Goal: Task Accomplishment & Management: Use online tool/utility

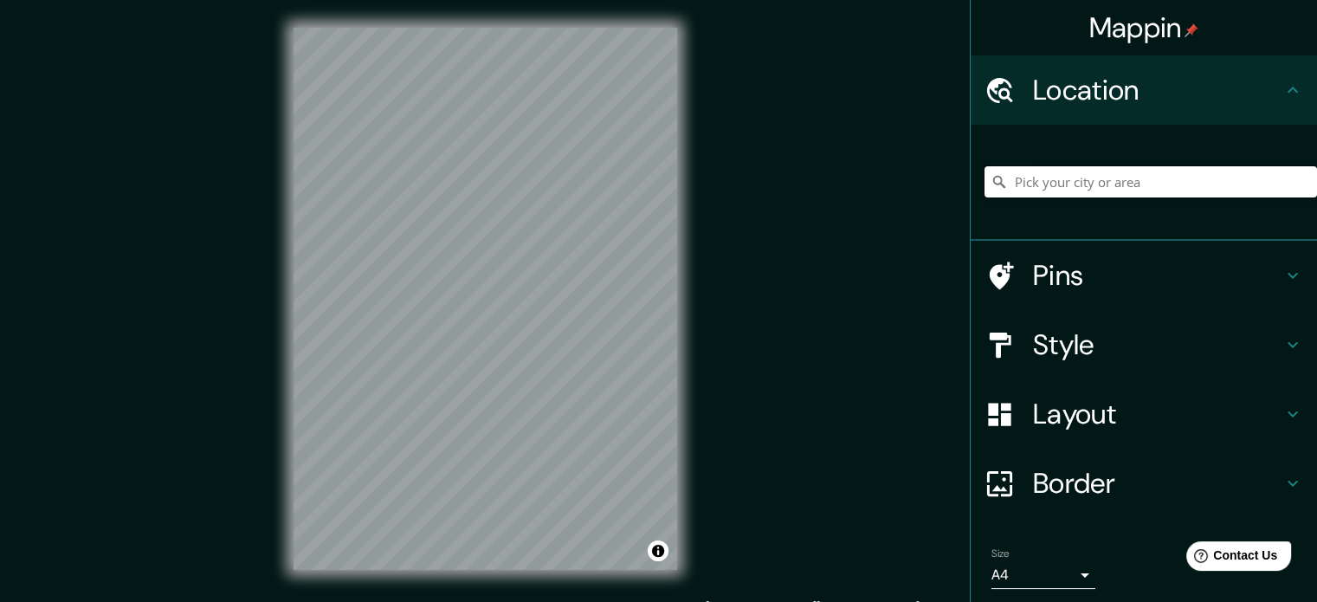
click at [1041, 183] on input "Pick your city or area" at bounding box center [1151, 181] width 333 height 31
paste input "C"
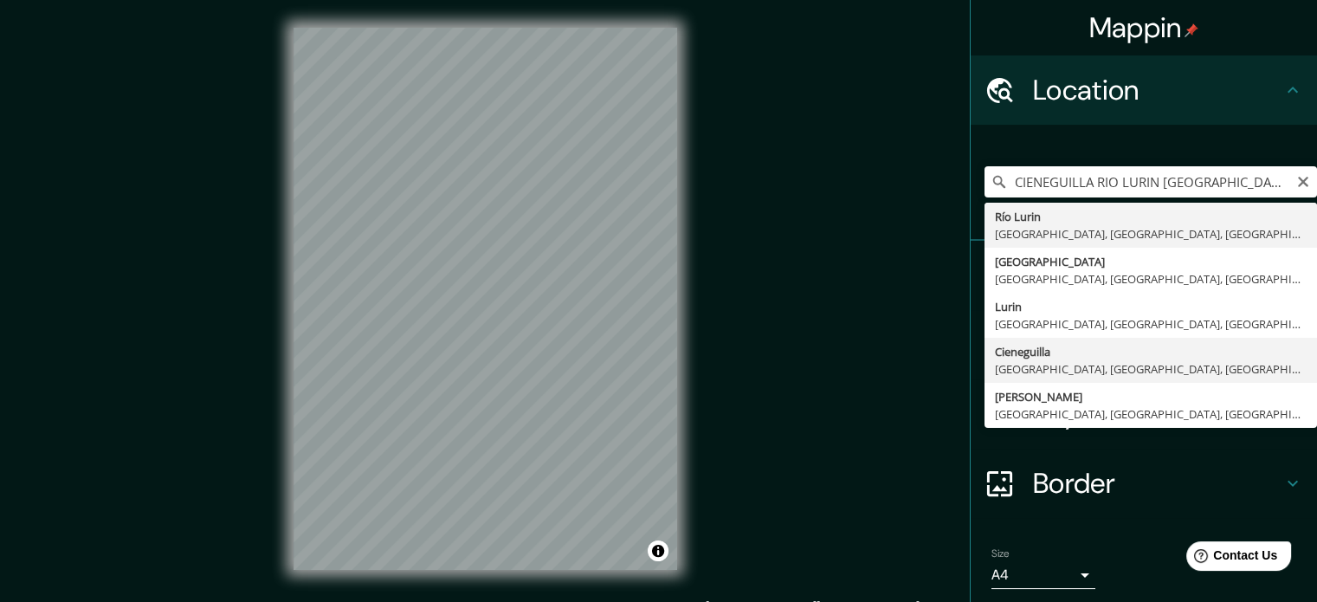
type input "Cieneguilla, [GEOGRAPHIC_DATA], [GEOGRAPHIC_DATA], [GEOGRAPHIC_DATA]"
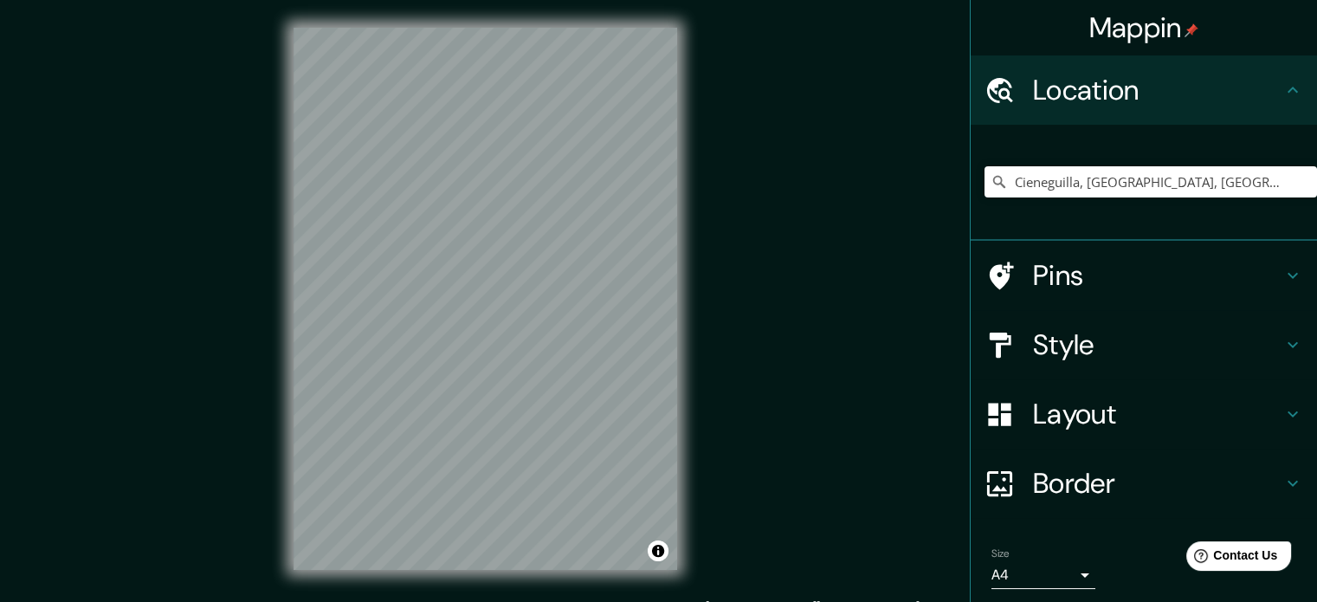
click at [1076, 329] on h4 "Style" at bounding box center [1157, 344] width 249 height 35
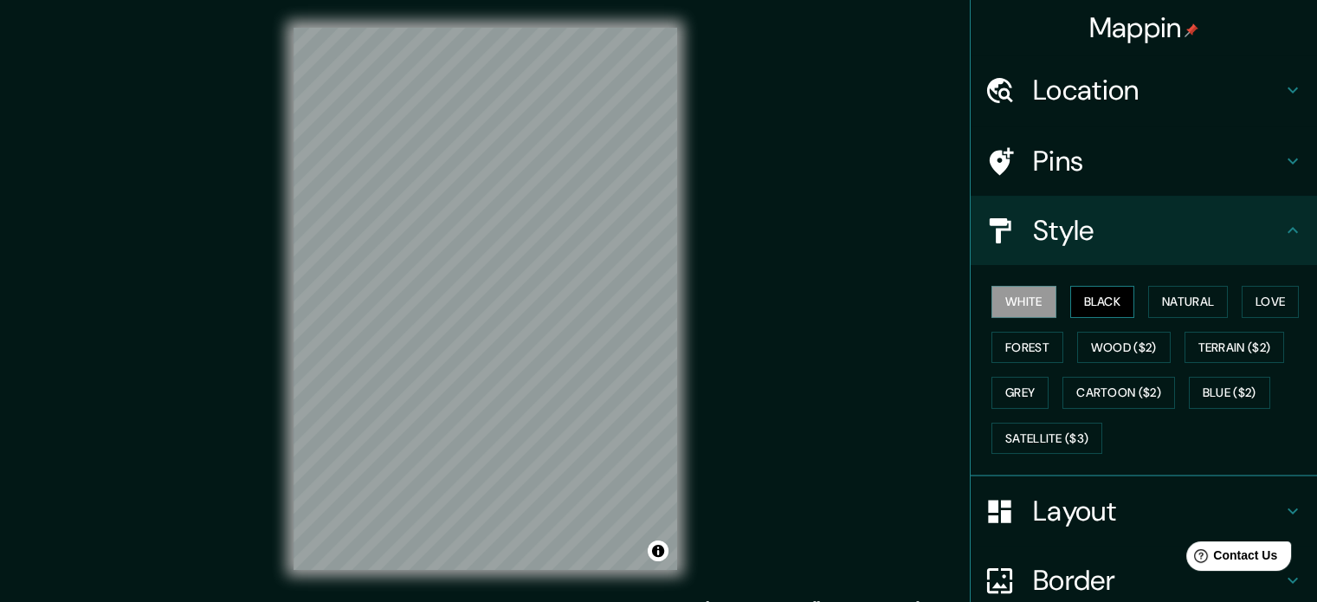
click at [1102, 303] on button "Black" at bounding box center [1102, 302] width 65 height 32
click at [1029, 302] on button "White" at bounding box center [1024, 302] width 65 height 32
click at [1214, 294] on button "Natural" at bounding box center [1188, 302] width 80 height 32
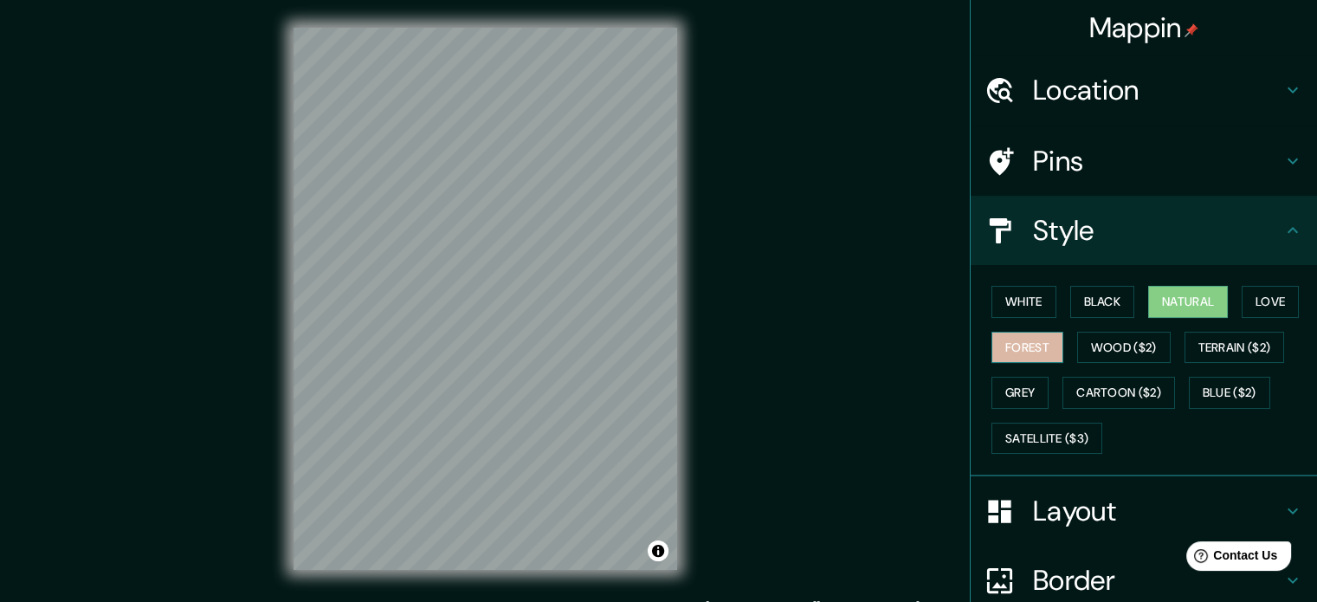
click at [1005, 339] on button "Forest" at bounding box center [1028, 348] width 72 height 32
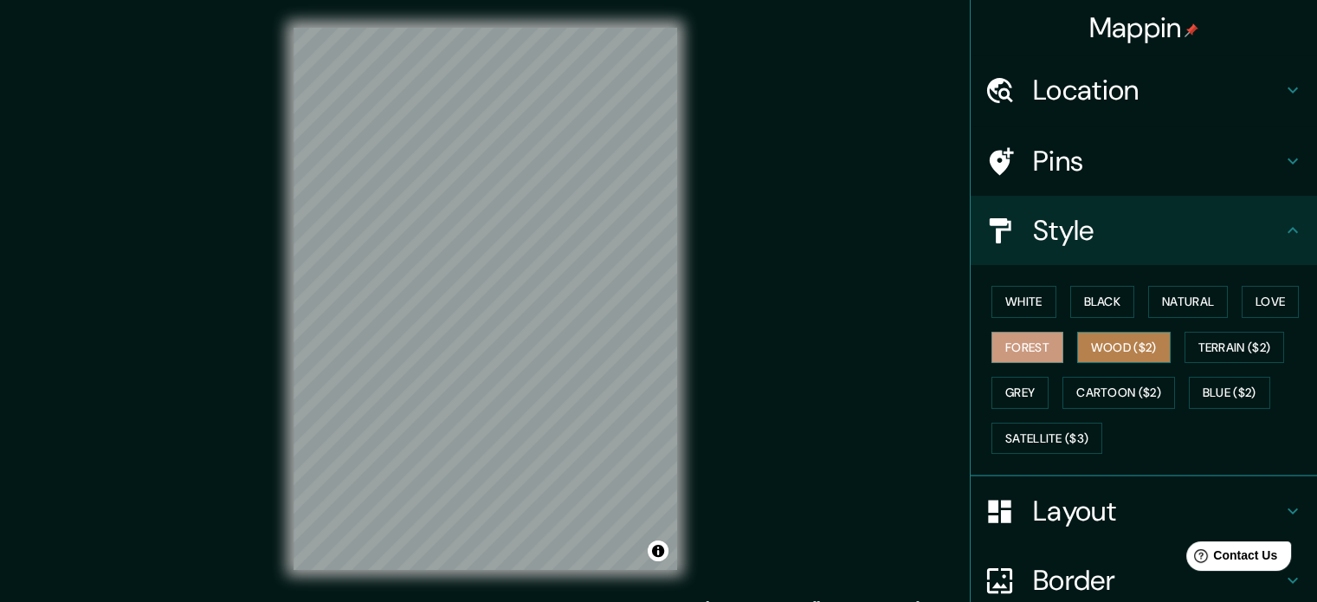
click at [1117, 339] on button "Wood ($2)" at bounding box center [1124, 348] width 94 height 32
click at [713, 235] on div "Mappin Location [GEOGRAPHIC_DATA], [GEOGRAPHIC_DATA], [GEOGRAPHIC_DATA], [GEOGR…" at bounding box center [658, 312] width 1317 height 625
click at [122, 385] on div "Mappin Location [GEOGRAPHIC_DATA], [GEOGRAPHIC_DATA], [GEOGRAPHIC_DATA], [GEOGR…" at bounding box center [658, 312] width 1317 height 625
click at [42, 462] on div "Mappin Location [GEOGRAPHIC_DATA], [GEOGRAPHIC_DATA], [GEOGRAPHIC_DATA], [GEOGR…" at bounding box center [658, 312] width 1317 height 625
click at [145, 494] on div "Mappin Location [GEOGRAPHIC_DATA], [GEOGRAPHIC_DATA], [GEOGRAPHIC_DATA], [GEOGR…" at bounding box center [658, 312] width 1317 height 625
